Goal: Find specific page/section

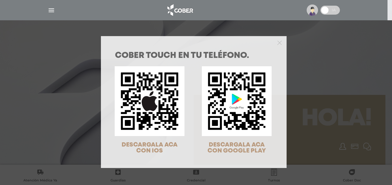
click at [50, 13] on div "COBER TOUCH en tu teléfono. DESCARGALA ACA CON IOS DESCARGALA ACA CON GOOGLE PL…" at bounding box center [196, 92] width 392 height 185
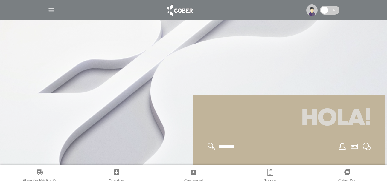
click at [51, 11] on img "button" at bounding box center [51, 10] width 7 height 7
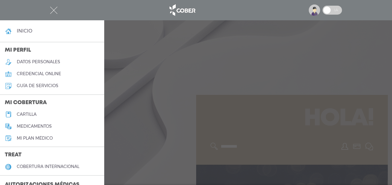
click at [45, 114] on link "cartilla" at bounding box center [52, 115] width 104 height 12
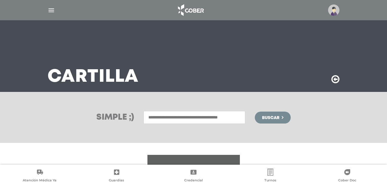
click at [167, 120] on input "text" at bounding box center [195, 117] width 102 height 13
type input "**********"
click at [255, 112] on button "Buscar" at bounding box center [273, 118] width 36 height 12
